Goal: Find specific page/section: Find specific page/section

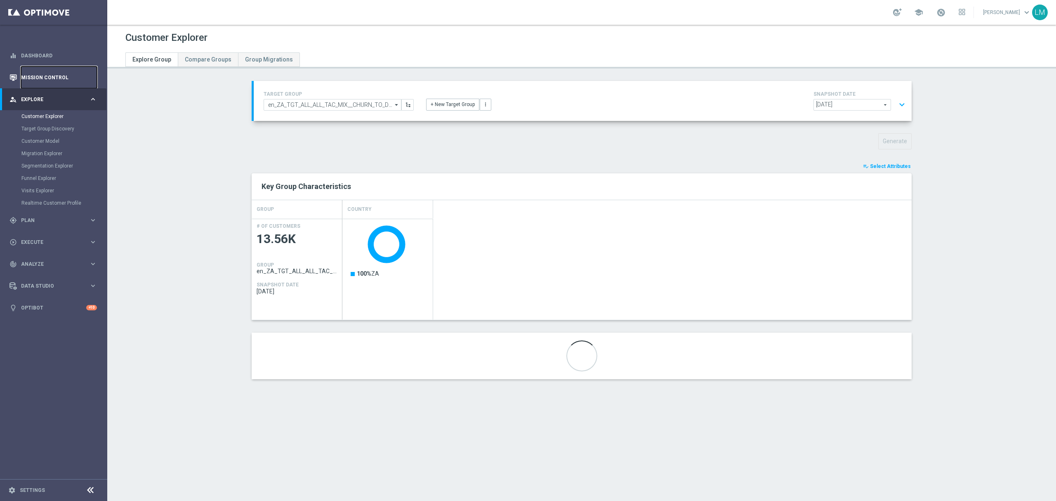
click at [38, 85] on link "Mission Control" at bounding box center [59, 77] width 76 height 22
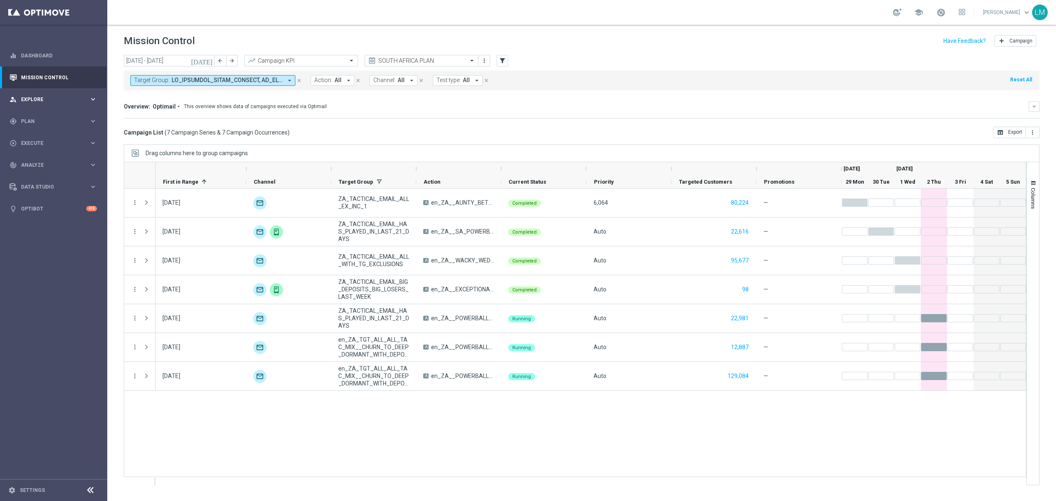
click at [73, 103] on div "person_search Explore keyboard_arrow_right" at bounding box center [53, 99] width 106 height 22
